Goal: Task Accomplishment & Management: Manage account settings

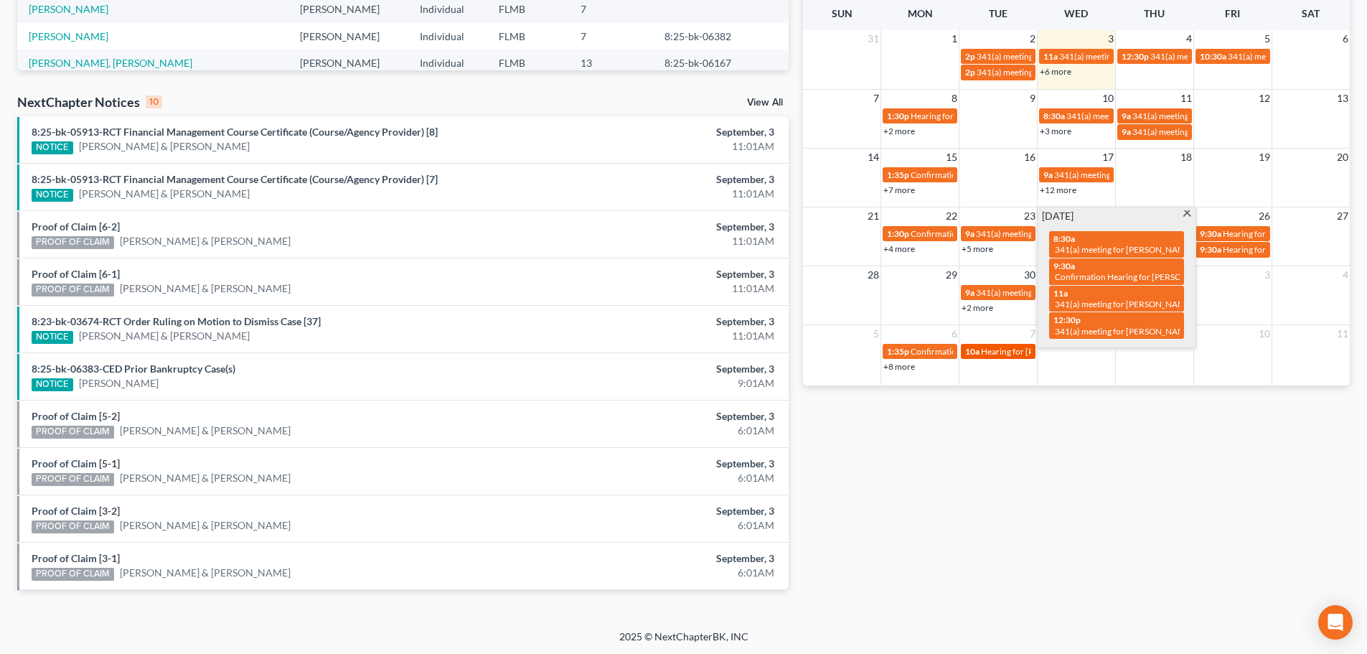
scroll to position [379, 0]
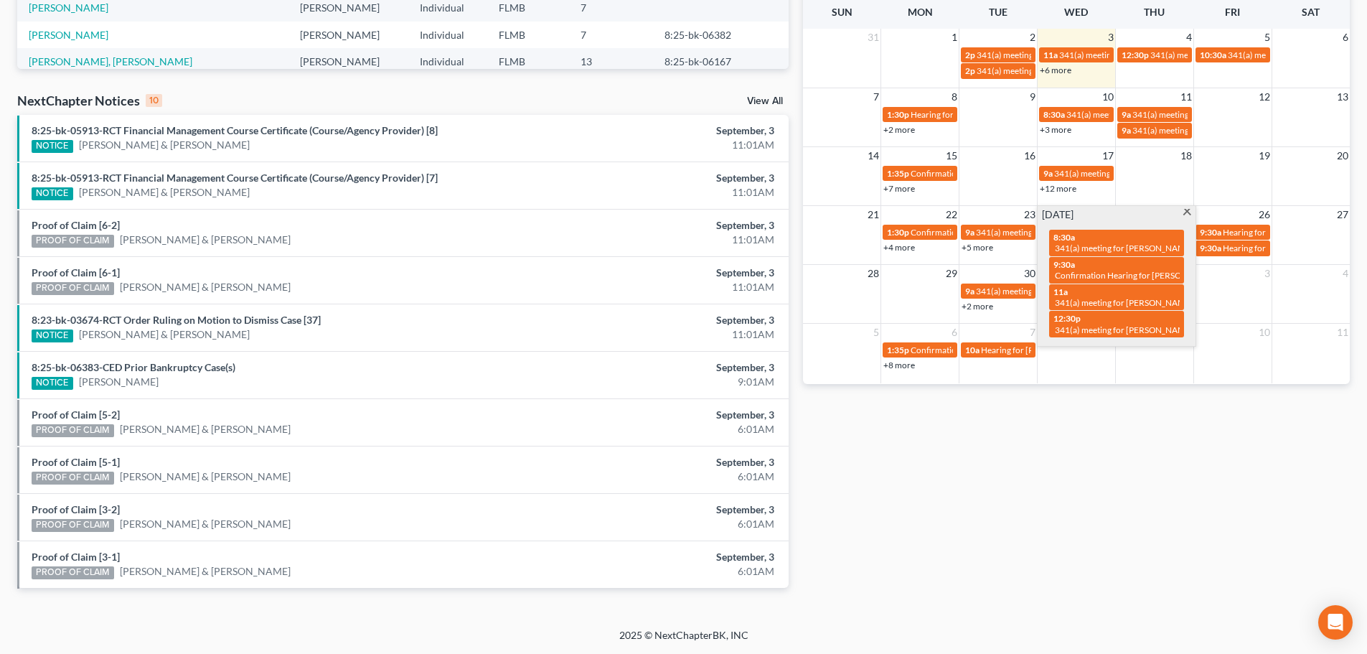
click at [1184, 215] on span at bounding box center [1187, 213] width 11 height 9
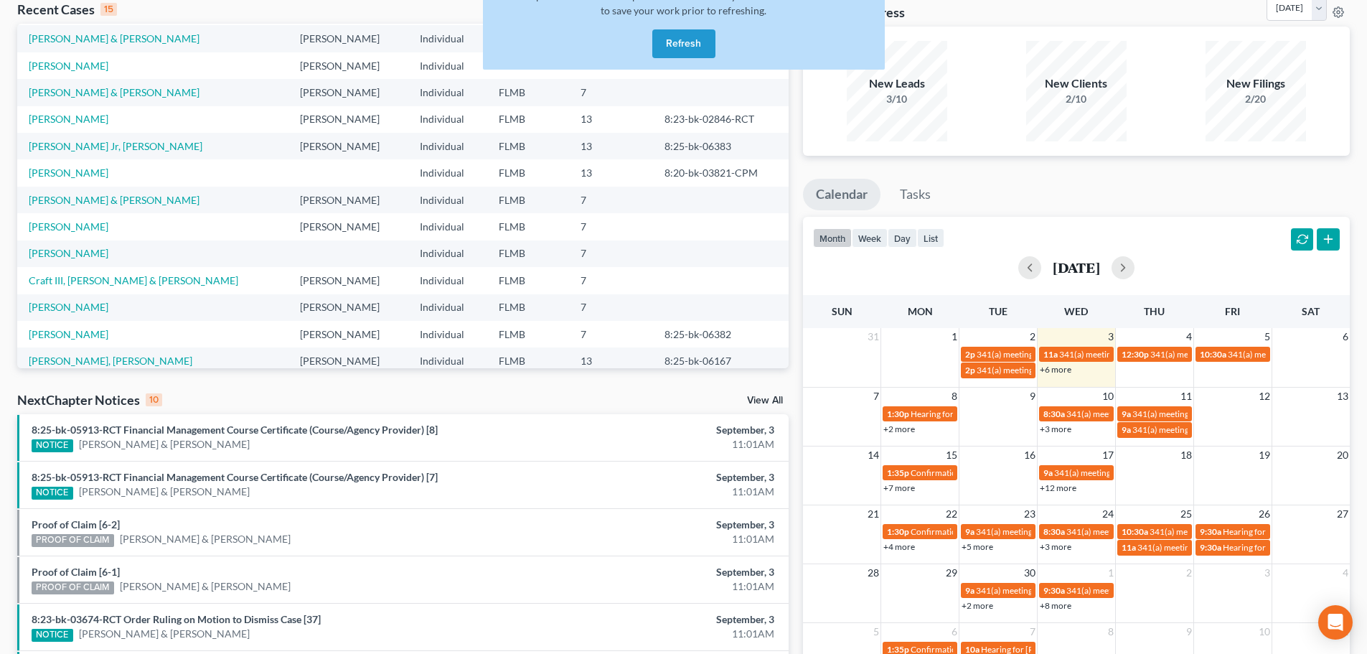
scroll to position [0, 0]
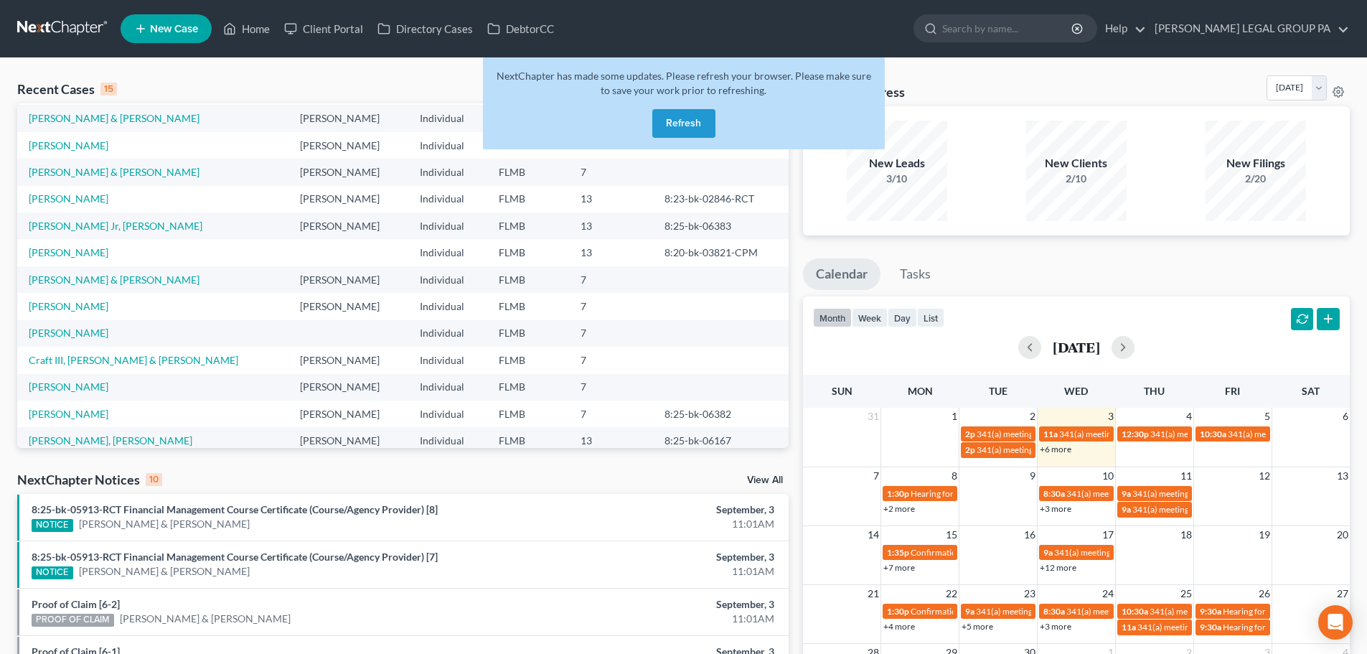
click at [694, 122] on button "Refresh" at bounding box center [683, 123] width 63 height 29
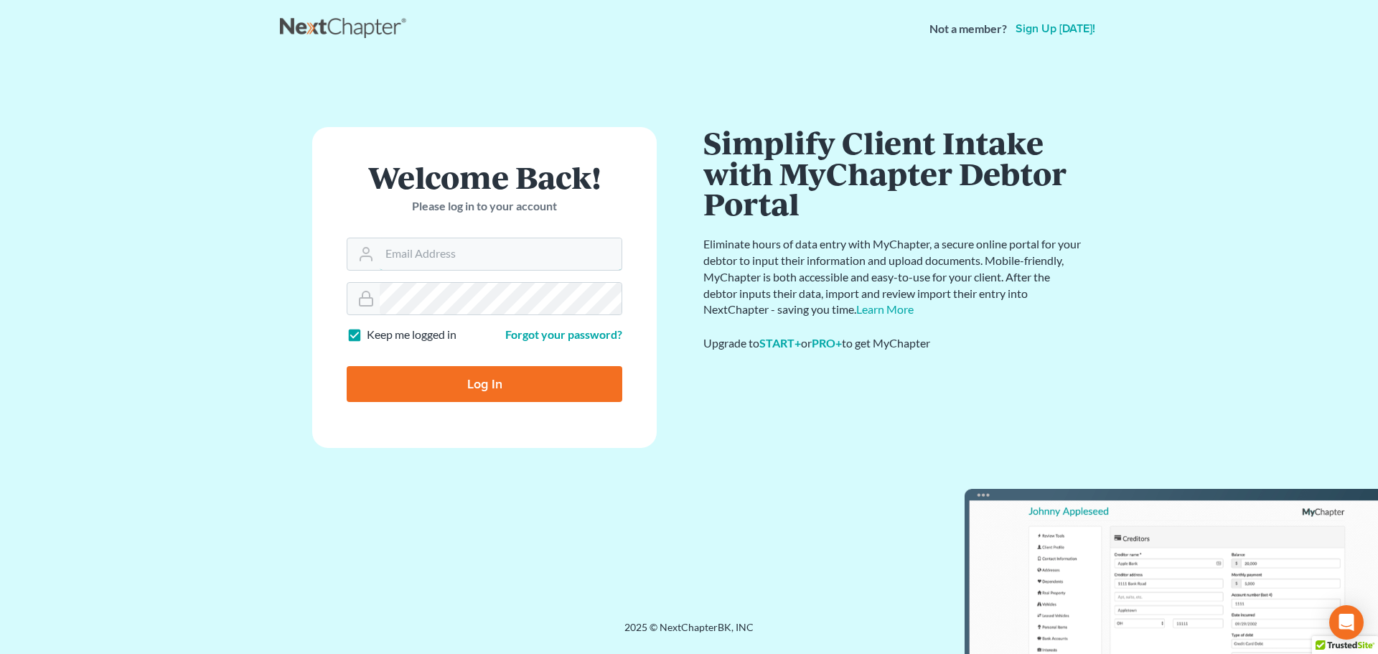
type input "[EMAIL_ADDRESS][DOMAIN_NAME]"
click at [491, 377] on input "Log In" at bounding box center [485, 384] width 276 height 36
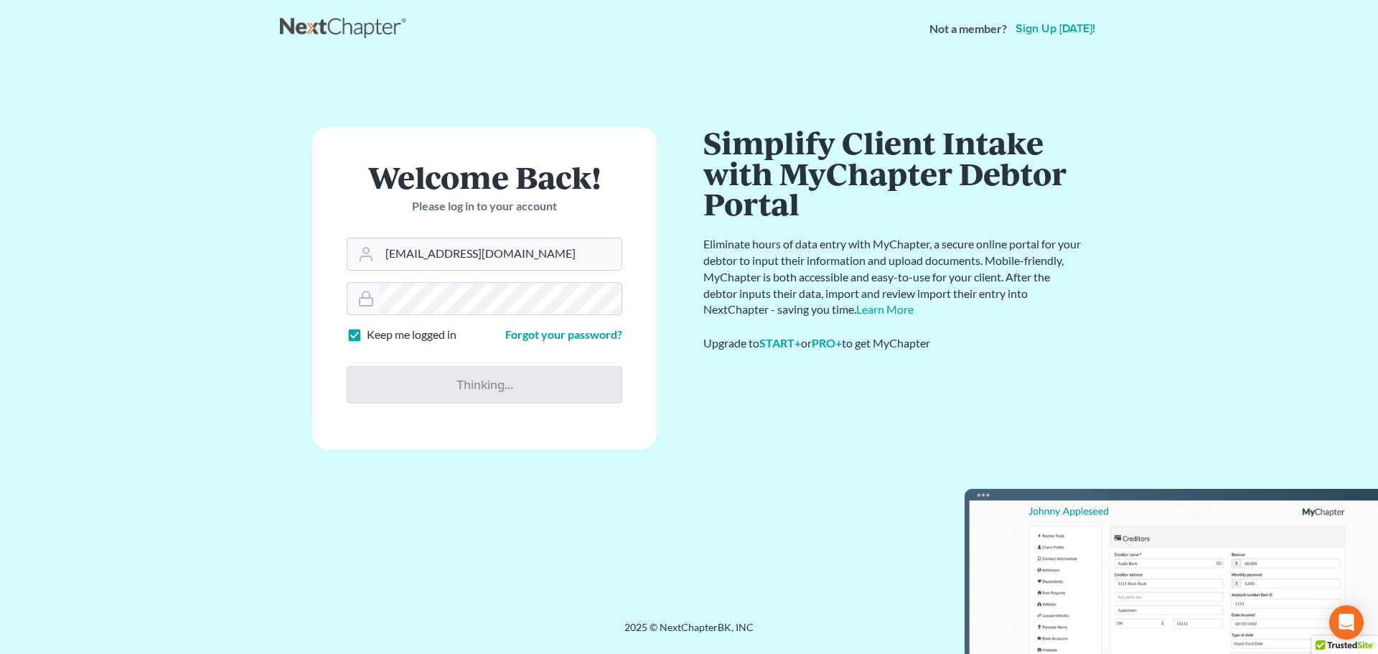
type input "Thinking..."
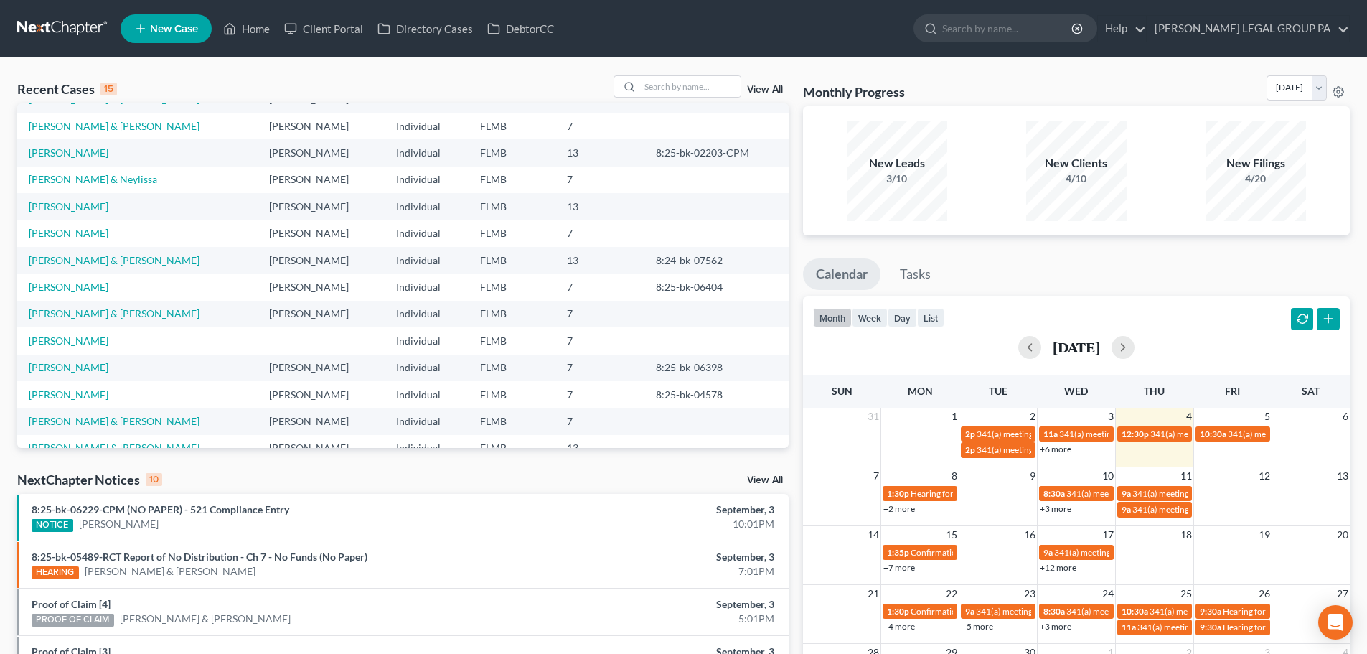
scroll to position [98, 0]
